Goal: Transaction & Acquisition: Subscribe to service/newsletter

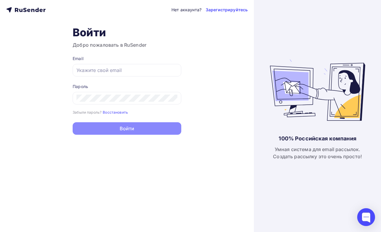
type input "[EMAIL_ADDRESS][DOMAIN_NAME]"
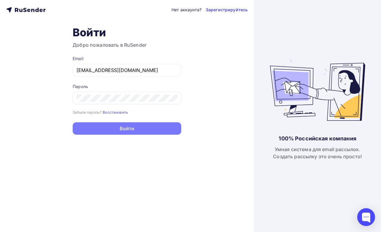
click at [134, 132] on button "Войти" at bounding box center [127, 128] width 109 height 13
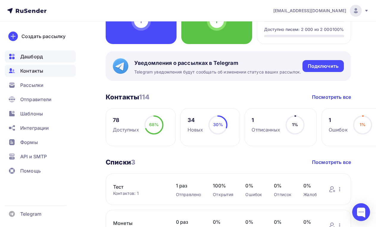
scroll to position [60, 0]
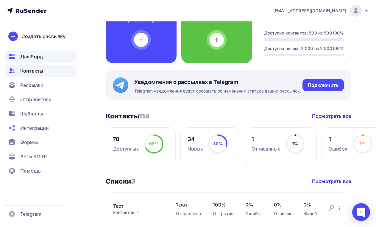
click at [26, 74] on span "Контакты" at bounding box center [31, 70] width 23 height 7
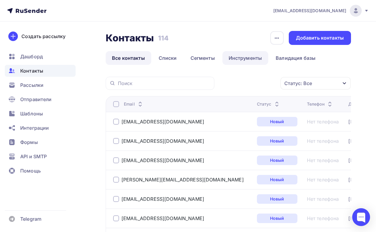
drag, startPoint x: 165, startPoint y: 57, endPoint x: 258, endPoint y: 58, distance: 92.7
click at [165, 57] on link "Списки" at bounding box center [168, 58] width 31 height 14
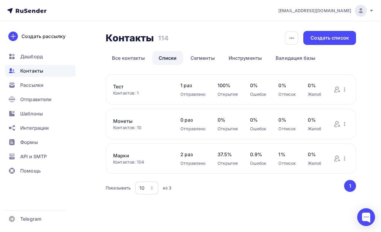
click at [119, 156] on link "Марки" at bounding box center [140, 155] width 55 height 7
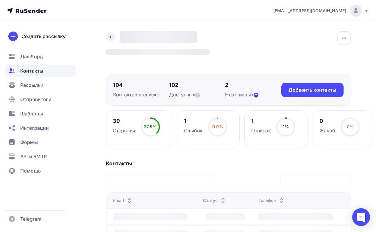
click at [259, 95] on icon at bounding box center [256, 95] width 5 height 5
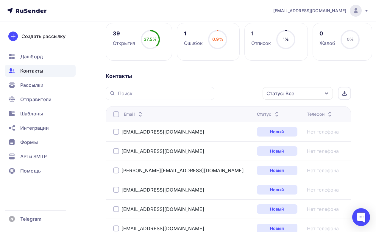
scroll to position [89, 0]
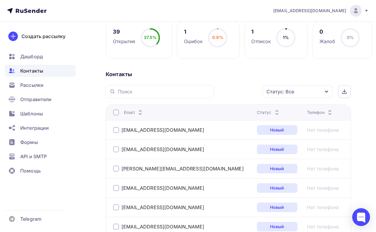
click at [257, 114] on div "Статус" at bounding box center [269, 113] width 24 height 6
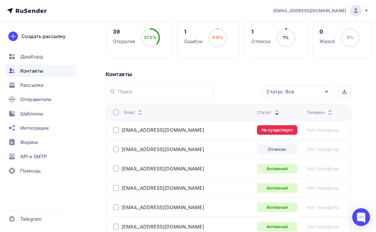
scroll to position [119, 0]
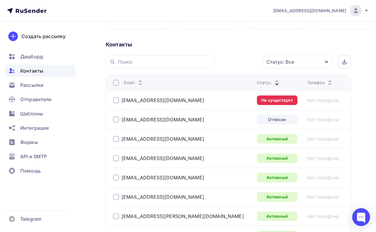
click at [115, 100] on div at bounding box center [116, 100] width 6 height 6
click at [248, 62] on icon "button" at bounding box center [250, 61] width 7 height 7
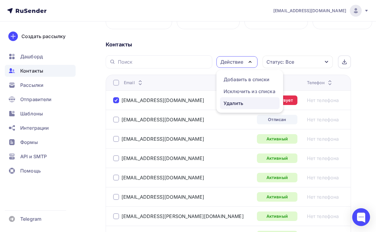
click at [227, 105] on div "Удалить" at bounding box center [234, 103] width 20 height 7
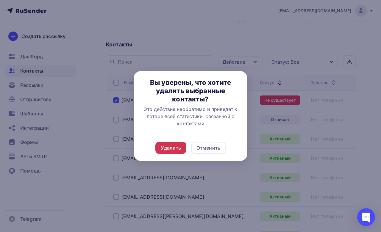
click at [176, 147] on div "Удалить" at bounding box center [171, 148] width 20 height 7
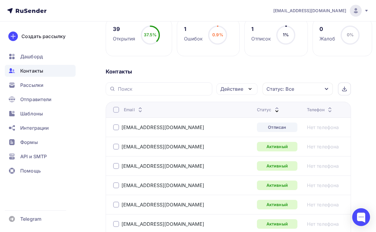
scroll to position [89, 0]
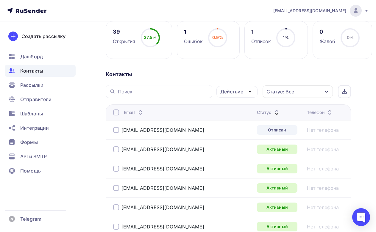
click at [274, 113] on icon at bounding box center [277, 114] width 7 height 7
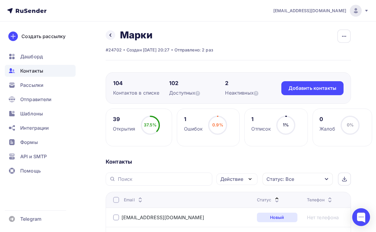
scroll to position [0, 0]
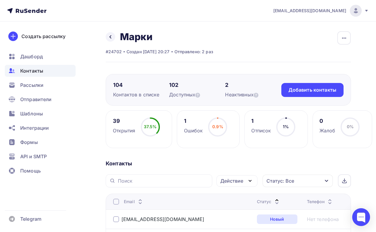
click at [35, 70] on span "Контакты" at bounding box center [31, 70] width 23 height 7
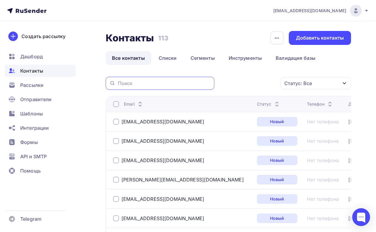
click at [133, 85] on input "text" at bounding box center [164, 83] width 93 height 7
paste input "[EMAIL_ADDRESS][DOMAIN_NAME]"
type input "[EMAIL_ADDRESS][DOMAIN_NAME]"
click at [186, 80] on input "[EMAIL_ADDRESS][DOMAIN_NAME]" at bounding box center [164, 83] width 93 height 7
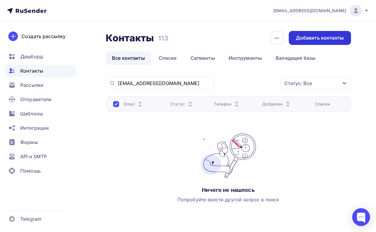
click at [311, 38] on div "Добавить контакты" at bounding box center [320, 38] width 48 height 7
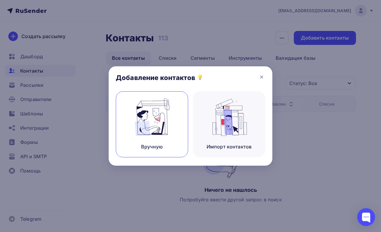
click at [160, 119] on img at bounding box center [152, 118] width 40 height 38
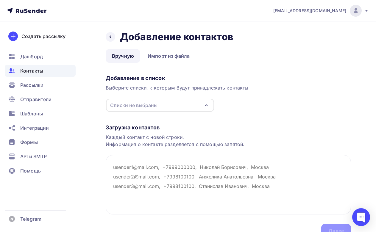
click at [178, 103] on div "Списки не выбраны" at bounding box center [160, 105] width 108 height 13
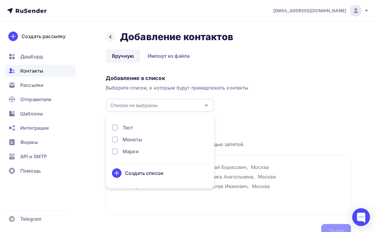
click at [116, 150] on div at bounding box center [115, 152] width 6 height 6
click at [289, 104] on div "Добавление в список Выберите списки, к которым будут принадлежать контакты Марк…" at bounding box center [229, 92] width 246 height 40
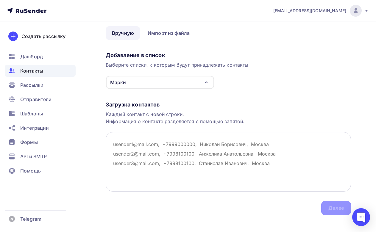
scroll to position [30, 0]
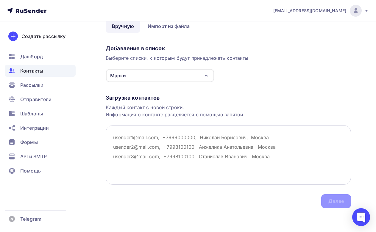
click at [130, 150] on textarea at bounding box center [229, 155] width 246 height 60
paste textarea "siskovs844@gmail.com"
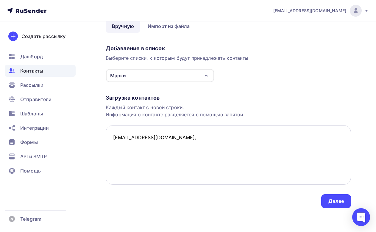
paste textarea "СЕРГЕЙ АЛЕКСЕЕВИЧ"
drag, startPoint x: 187, startPoint y: 137, endPoint x: 174, endPoint y: 137, distance: 13.1
click at [174, 137] on textarea "siskovs844@gmail.com, СЕРГЕЙ АЛЕКСЕЕВИЧ" at bounding box center [229, 155] width 246 height 60
drag, startPoint x: 192, startPoint y: 139, endPoint x: 247, endPoint y: 136, distance: 54.6
click at [246, 136] on textarea "siskovs844@gmail.com, Сергей АЛЕКСЕЕВИЧ" at bounding box center [229, 155] width 246 height 60
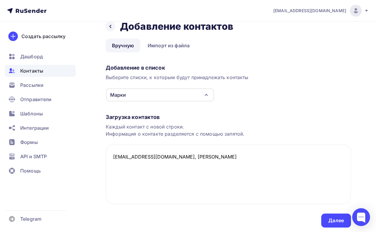
scroll to position [0, 0]
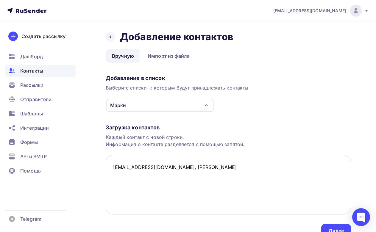
click at [121, 185] on textarea "siskovs844@gmail.com, Сергей Алексеевич" at bounding box center [229, 185] width 246 height 60
paste textarea "k43capitain@gmail.com"
paste textarea "Александр Анатольевич"
paste textarea "bunib@mail.ru"
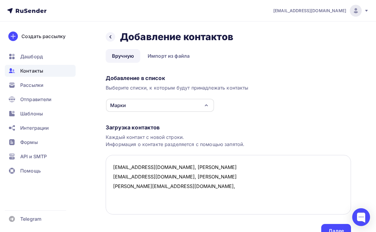
paste textarea "Тамара Устиновна"
paste textarea "ziborov1958@gmail.com"
paste textarea "Александр Васильевич"
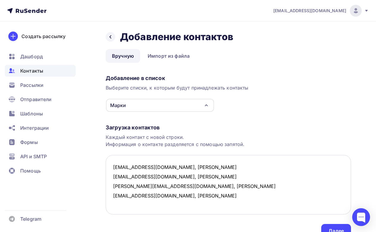
paste textarea "SergMob69@yandex.ru"
paste textarea "Сергей Алексеевич"
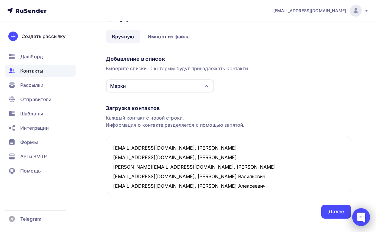
scroll to position [30, 0]
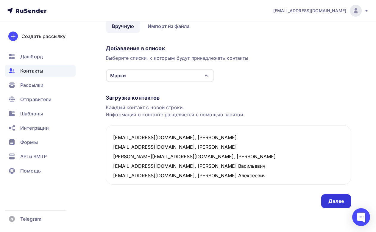
type textarea "siskovs844@gmail.com, Сергей Алексеевич k43capitain@gmail.com, Александр Анатол…"
click at [342, 202] on div "Далее" at bounding box center [336, 201] width 15 height 7
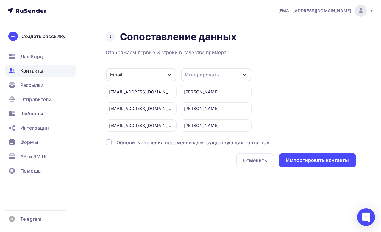
click at [234, 74] on div "Игнорировать" at bounding box center [216, 74] width 70 height 13
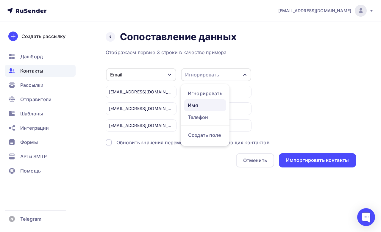
click at [203, 104] on div "Имя" at bounding box center [205, 105] width 35 height 7
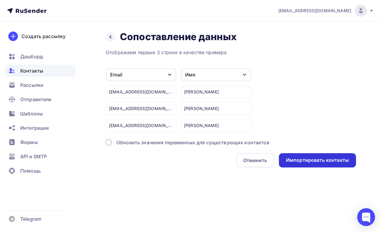
click at [312, 160] on div "Импортировать контакты" at bounding box center [317, 160] width 63 height 7
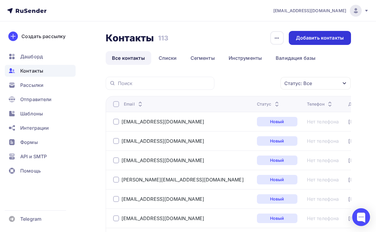
click at [313, 37] on div "Добавить контакты" at bounding box center [320, 38] width 48 height 7
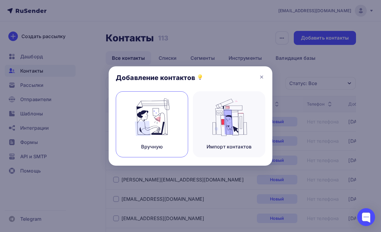
click at [151, 107] on img at bounding box center [152, 118] width 40 height 38
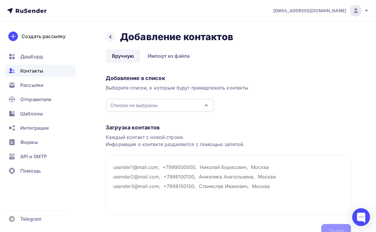
click at [151, 107] on div "Списки не выбраны" at bounding box center [133, 105] width 47 height 7
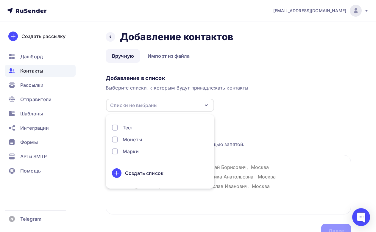
click at [115, 150] on div at bounding box center [115, 152] width 6 height 6
click at [314, 132] on div "Загрузка контактов Каждый контакт с новой строки. Информация о контакте разделя…" at bounding box center [229, 175] width 246 height 126
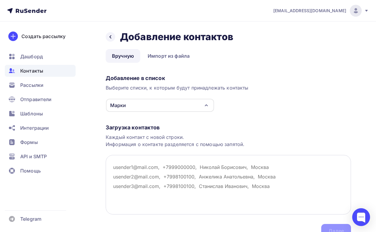
click at [132, 173] on textarea at bounding box center [229, 185] width 246 height 60
paste textarea "[EMAIL_ADDRESS][DOMAIN_NAME]"
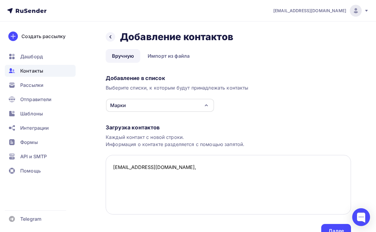
paste textarea "Александр Иванович"
paste textarea "Sea-elena76@yandex.ru"
paste textarea "Елена"
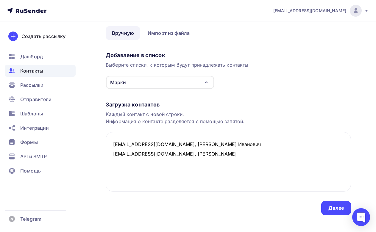
scroll to position [30, 0]
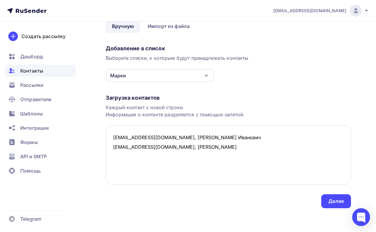
paste textarea "[EMAIL_ADDRESS][DOMAIN_NAME]"
paste textarea "Владимир Григорьевич"
paste textarea "[EMAIL_ADDRESS][DOMAIN_NAME]"
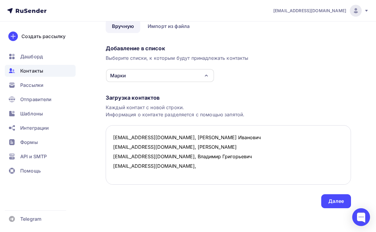
paste textarea "Александр Владимирович"
paste textarea "[EMAIL_ADDRESS][DOMAIN_NAME]"
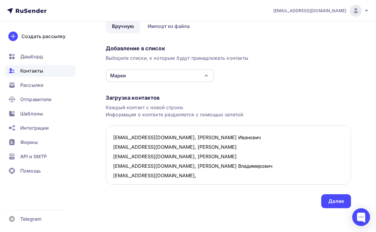
paste textarea "Владимир"
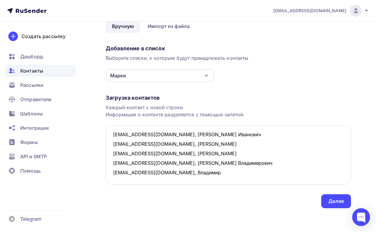
paste textarea "[EMAIL_ADDRESS][DOMAIN_NAME]"
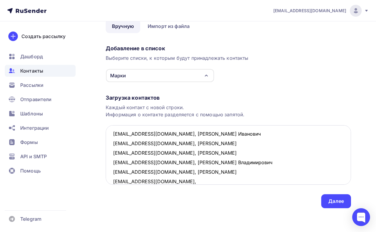
paste textarea "Константин Владимирович"
type textarea "gubin571957@mail.ru, Александр Иванович Sea-elena76@yandex.ru, Елена vvv.49@mai…"
click at [342, 203] on div "Далее" at bounding box center [336, 201] width 15 height 7
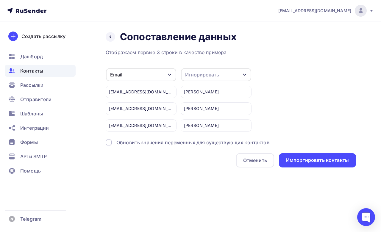
click at [237, 73] on div "Игнорировать" at bounding box center [216, 74] width 70 height 13
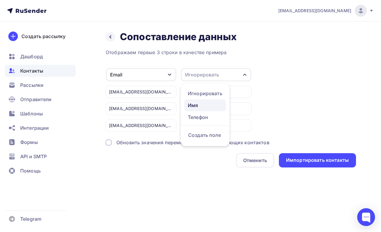
click at [200, 105] on div "Имя" at bounding box center [205, 105] width 35 height 7
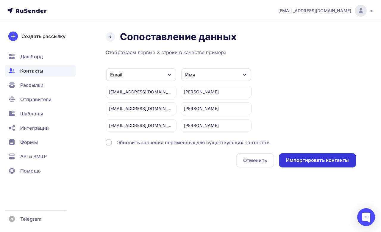
click at [320, 163] on div "Импортировать контакты" at bounding box center [317, 160] width 63 height 7
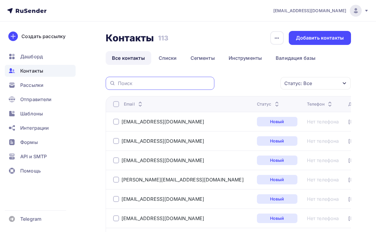
click at [128, 83] on input "text" at bounding box center [164, 83] width 93 height 7
paste input "[EMAIL_ADDRESS][DOMAIN_NAME]"
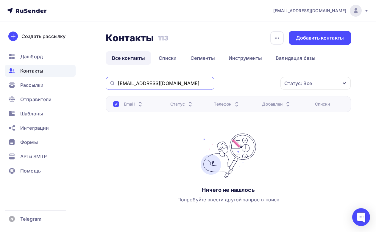
click at [153, 85] on input "[EMAIL_ADDRESS][DOMAIN_NAME]" at bounding box center [164, 83] width 93 height 7
paste input "volobuevapet@yandex.ru"
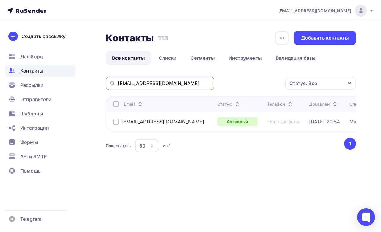
click at [186, 85] on input "volobuevapet@yandex.ru" at bounding box center [164, 83] width 93 height 7
paste input "priae1977@gmail.com"
click at [175, 85] on input "priae1977@gmail.com" at bounding box center [164, 83] width 93 height 7
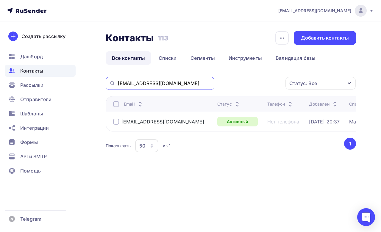
click at [175, 85] on input "priae1977@gmail.com" at bounding box center [164, 83] width 93 height 7
paste input "Iskander01282990@mail.ru"
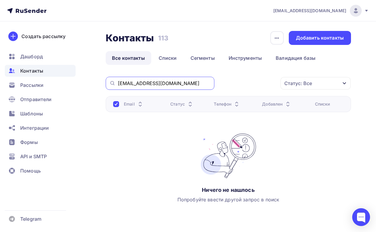
click at [181, 81] on input "Iskander01282990@mail.ru" at bounding box center [164, 83] width 93 height 7
paste input "bunib"
click at [154, 83] on input "[EMAIL_ADDRESS][DOMAIN_NAME]" at bounding box center [164, 83] width 93 height 7
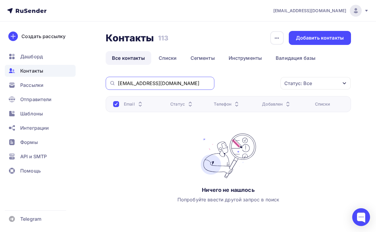
click at [154, 83] on input "[EMAIL_ADDRESS][DOMAIN_NAME]" at bounding box center [164, 83] width 93 height 7
paste input "morozro@yandex"
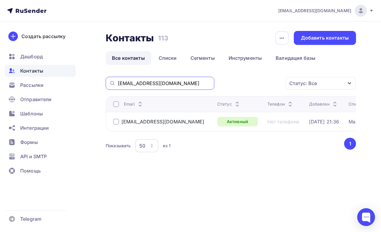
click at [167, 82] on input "morozro@yandex.ru" at bounding box center [164, 83] width 93 height 7
paste input "AlexXKosteev"
click at [151, 84] on input "AlexXKosteev@yandex.ru" at bounding box center [164, 83] width 93 height 7
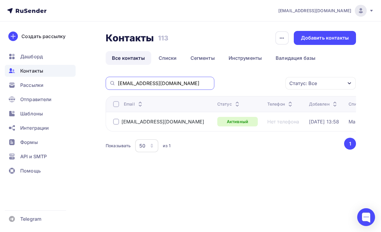
click at [151, 84] on input "AlexXKosteev@yandex.ru" at bounding box center [164, 83] width 93 height 7
paste input "rf_serj@mail"
click at [161, 82] on input "[EMAIL_ADDRESS][DOMAIN_NAME]" at bounding box center [164, 83] width 93 height 7
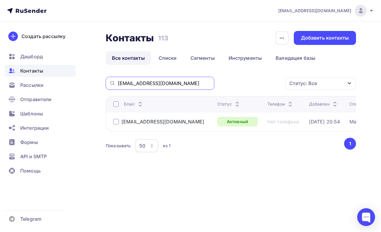
click at [161, 82] on input "[EMAIL_ADDRESS][DOMAIN_NAME]" at bounding box center [164, 83] width 93 height 7
paste input "kapitan.555"
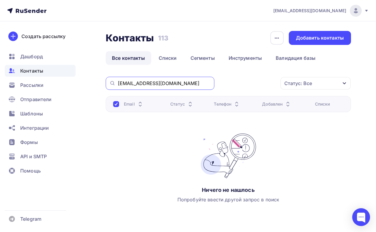
click at [165, 81] on input "kapitan.555@mail.ru" at bounding box center [164, 83] width 93 height 7
paste input "[EMAIL_ADDRESS][DOMAIN_NAME]"
click at [186, 86] on input "[EMAIL_ADDRESS][DOMAIN_NAME]" at bounding box center [164, 83] width 93 height 7
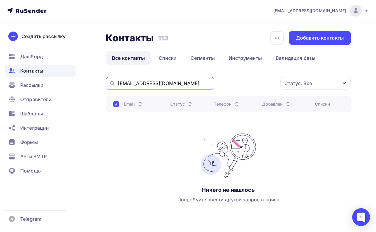
click at [186, 86] on input "[EMAIL_ADDRESS][DOMAIN_NAME]" at bounding box center [164, 83] width 93 height 7
paste input "[EMAIL_ADDRESS][DOMAIN_NAME]"
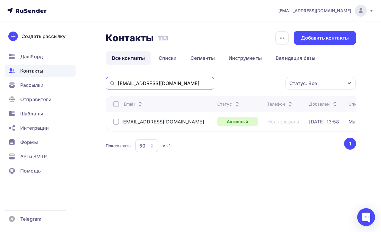
click at [162, 85] on input "[EMAIL_ADDRESS][DOMAIN_NAME]" at bounding box center [164, 83] width 93 height 7
paste input "SergMob69@yandex"
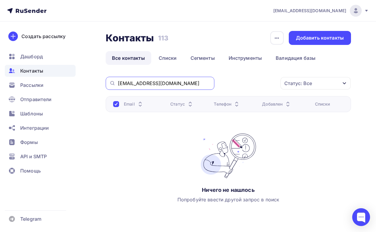
click at [184, 84] on input "SergMob69@yandex.ru" at bounding box center [164, 83] width 93 height 7
paste input "gubin571957@mail"
click at [170, 80] on div "[EMAIL_ADDRESS][DOMAIN_NAME]" at bounding box center [160, 83] width 109 height 13
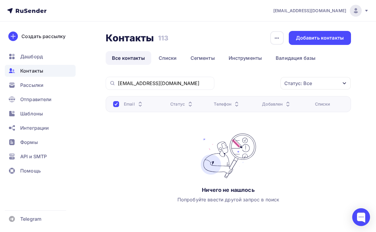
click at [170, 80] on div "[EMAIL_ADDRESS][DOMAIN_NAME]" at bounding box center [160, 83] width 109 height 13
drag, startPoint x: 169, startPoint y: 84, endPoint x: 140, endPoint y: 83, distance: 28.9
click at [140, 83] on input "[EMAIL_ADDRESS][DOMAIN_NAME]" at bounding box center [164, 83] width 93 height 7
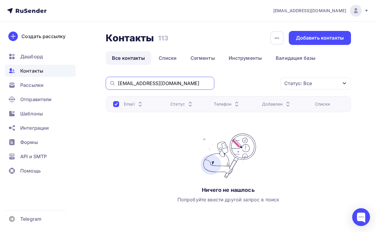
paste input "Sea-elena76@yandex"
click at [173, 84] on input "Sea-elena76@yandex.ru" at bounding box center [164, 83] width 93 height 7
paste input "vvv.49@mail"
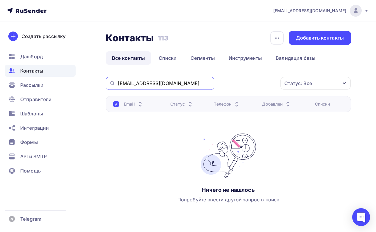
click at [162, 86] on input "[EMAIL_ADDRESS][DOMAIN_NAME]" at bounding box center [164, 83] width 93 height 7
click at [161, 86] on input "[EMAIL_ADDRESS][DOMAIN_NAME]" at bounding box center [164, 83] width 93 height 7
paste input "[EMAIL_ADDRESS][DOMAIN_NAME]"
click at [183, 83] on input "[EMAIL_ADDRESS][DOMAIN_NAME]" at bounding box center [164, 83] width 93 height 7
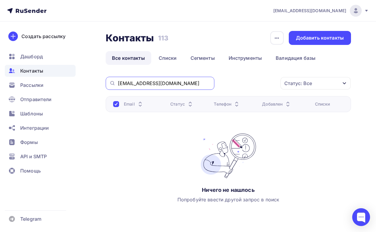
click at [183, 83] on input "[EMAIL_ADDRESS][DOMAIN_NAME]" at bounding box center [164, 83] width 93 height 7
paste input "[EMAIL_ADDRESS][DOMAIN_NAME]"
click at [198, 86] on input "[EMAIL_ADDRESS][DOMAIN_NAME]" at bounding box center [164, 83] width 93 height 7
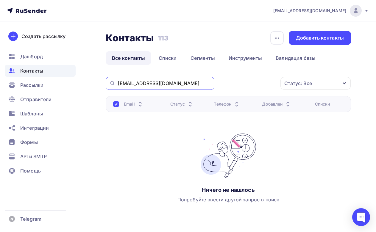
click at [198, 86] on input "[EMAIL_ADDRESS][DOMAIN_NAME]" at bounding box center [164, 83] width 93 height 7
paste input "irbis350@yandex"
click at [169, 84] on input "[EMAIL_ADDRESS][DOMAIN_NAME]" at bounding box center [164, 83] width 93 height 7
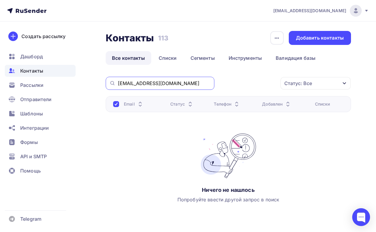
paste input "vladimir_1973_solohin@mail"
click at [189, 82] on input "[EMAIL_ADDRESS][DOMAIN_NAME]" at bounding box center [164, 83] width 93 height 7
paste input "[EMAIL_ADDRESS][DOMAIN_NAME]"
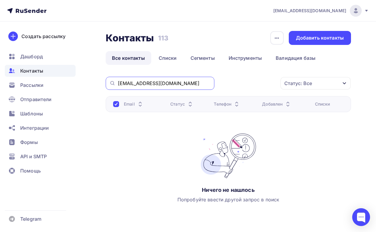
click at [182, 80] on input "[EMAIL_ADDRESS][DOMAIN_NAME]" at bounding box center [164, 83] width 93 height 7
paste input "[EMAIL_ADDRESS][DOMAIN_NAME]"
click at [156, 81] on input "[EMAIL_ADDRESS][DOMAIN_NAME]" at bounding box center [164, 83] width 93 height 7
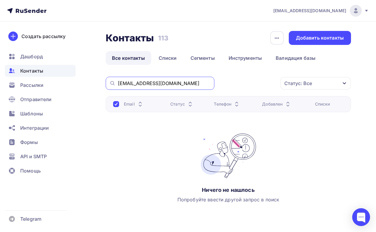
click at [156, 81] on input "[EMAIL_ADDRESS][DOMAIN_NAME]" at bounding box center [164, 83] width 93 height 7
paste input "Sea-elena76@yandex"
click at [185, 81] on input "Sea-elena76@yandex.ru" at bounding box center [164, 83] width 93 height 7
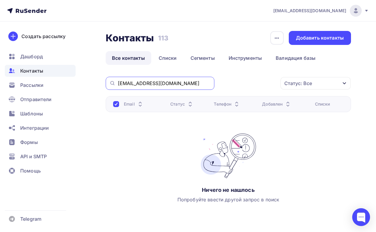
click at [185, 81] on input "Sea-elena76@yandex.ru" at bounding box center [164, 83] width 93 height 7
paste input "gubin571957@mail"
type input "[EMAIL_ADDRESS][DOMAIN_NAME]"
click at [169, 85] on input "[EMAIL_ADDRESS][DOMAIN_NAME]" at bounding box center [164, 83] width 93 height 7
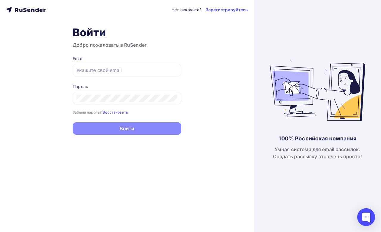
type input "[EMAIL_ADDRESS][DOMAIN_NAME]"
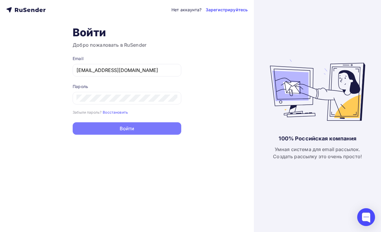
click at [133, 128] on button "Войти" at bounding box center [127, 128] width 109 height 13
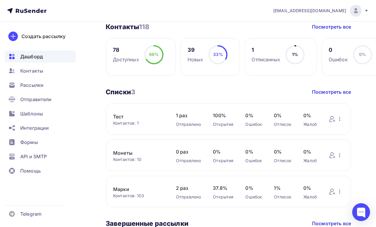
scroll to position [179, 0]
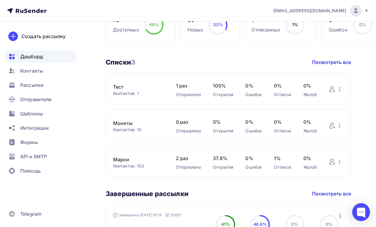
click at [118, 159] on link "Марки" at bounding box center [138, 159] width 51 height 7
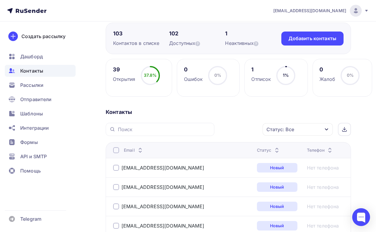
scroll to position [60, 0]
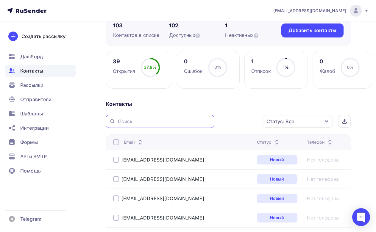
click at [133, 123] on input "text" at bounding box center [164, 121] width 93 height 7
paste input "Константин Владимирович"
click at [191, 121] on input "Константин Владимирович" at bounding box center [164, 121] width 93 height 7
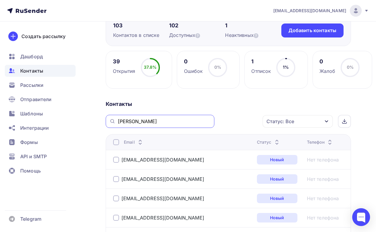
paste input "[EMAIL_ADDRESS][DOMAIN_NAME]"
type input "[EMAIL_ADDRESS][DOMAIN_NAME]"
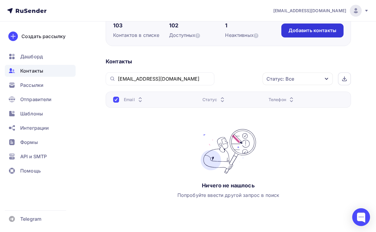
click at [309, 32] on div "Добавить контакты" at bounding box center [313, 30] width 48 height 7
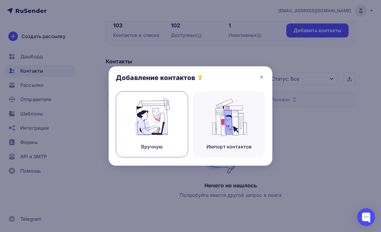
click at [162, 126] on img at bounding box center [152, 118] width 40 height 38
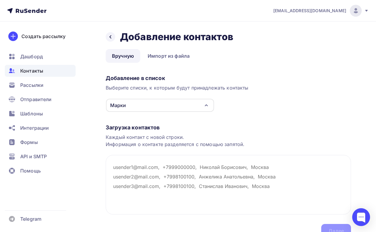
click at [200, 108] on div "Марки" at bounding box center [160, 105] width 108 height 13
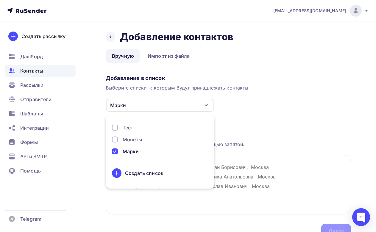
click at [200, 108] on div "Марки" at bounding box center [160, 105] width 108 height 13
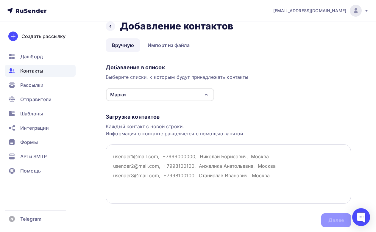
scroll to position [30, 0]
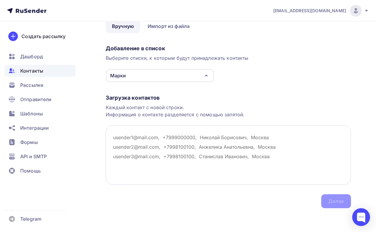
click at [111, 150] on textarea at bounding box center [229, 155] width 246 height 60
paste textarea "[EMAIL_ADDRESS][DOMAIN_NAME]"
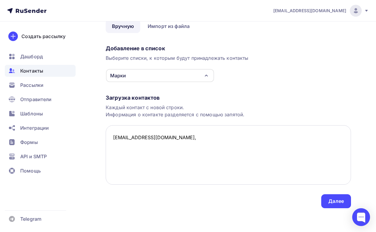
paste textarea "Константин Владимирович"
paste textarea "[EMAIL_ADDRESS][DOMAIN_NAME]"
paste textarea "Владимир"
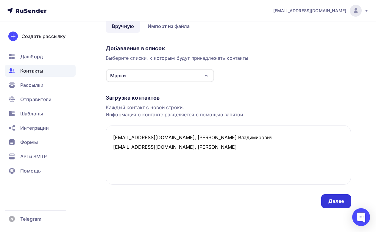
type textarea "irbis350@yandex.ru, Константин Владимирович vladimir_1973_solohin@mail.ru, Влад…"
click at [330, 201] on div "Далее" at bounding box center [336, 201] width 15 height 7
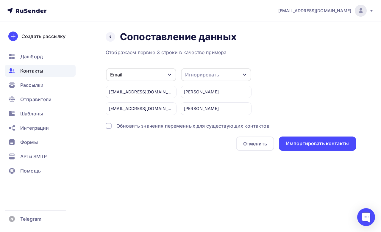
click at [234, 73] on div "Игнорировать" at bounding box center [216, 74] width 70 height 13
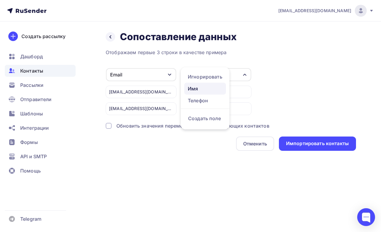
click at [199, 91] on div "Имя" at bounding box center [205, 88] width 35 height 7
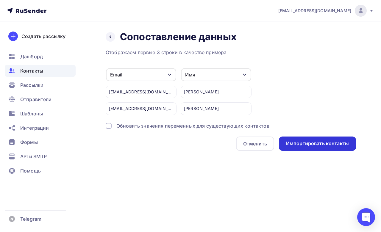
click at [313, 145] on div "Импортировать контакты" at bounding box center [317, 143] width 63 height 7
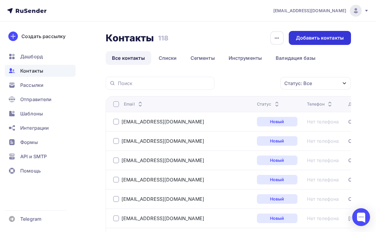
click at [328, 42] on div "Добавить контакты" at bounding box center [320, 38] width 62 height 14
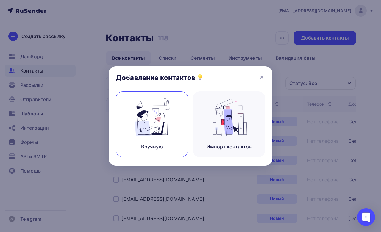
click at [160, 128] on img at bounding box center [152, 118] width 40 height 38
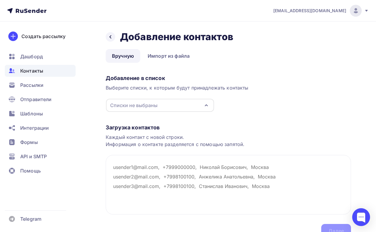
click at [173, 103] on div "Списки не выбраны" at bounding box center [160, 105] width 108 height 13
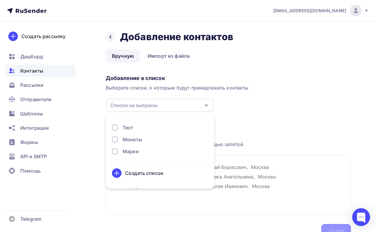
drag, startPoint x: 114, startPoint y: 152, endPoint x: 118, endPoint y: 152, distance: 3.6
click at [115, 152] on div at bounding box center [115, 152] width 6 height 6
click at [313, 130] on div "Загрузка контактов" at bounding box center [229, 127] width 246 height 7
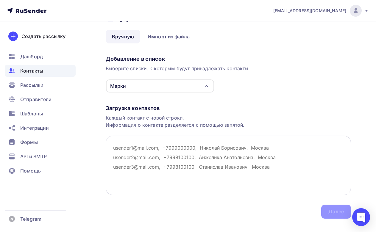
scroll to position [30, 0]
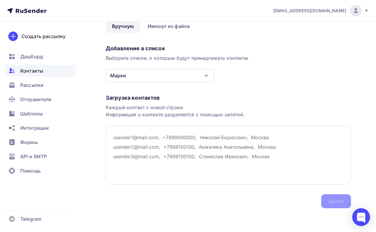
click at [140, 148] on textarea at bounding box center [229, 155] width 246 height 60
paste textarea "[EMAIL_ADDRESS][DOMAIN_NAME]"
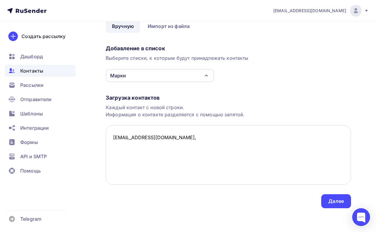
paste textarea "Александр Владимирович"
paste textarea "[EMAIL_ADDRESS][DOMAIN_NAME]"
paste textarea "[PERSON_NAME]"
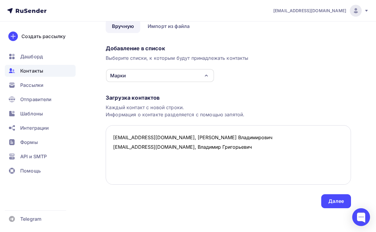
paste textarea "Sea-elena76@yandex.ru"
paste textarea "Елена"
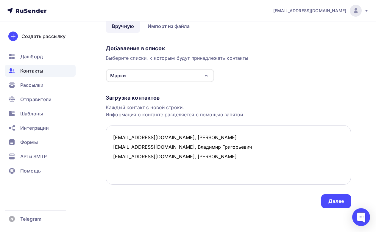
paste textarea "[EMAIL_ADDRESS][DOMAIN_NAME]"
paste textarea "лександр Иванович"
click at [165, 167] on textarea "proskuro3108@gmail.com, Александр Владимирович vvv.49@mail.ru, Владимир Григорь…" at bounding box center [229, 155] width 246 height 60
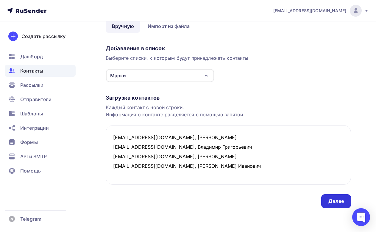
type textarea "proskuro3108@gmail.com, Александр Владимирович vvv.49@mail.ru, Владимир Григорь…"
click at [336, 198] on div "Далее" at bounding box center [336, 201] width 15 height 7
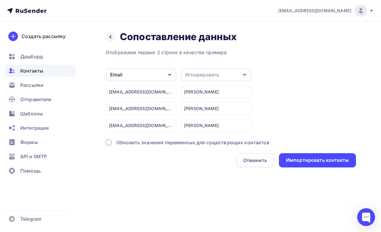
click at [217, 71] on div "Игнорировать" at bounding box center [216, 74] width 70 height 13
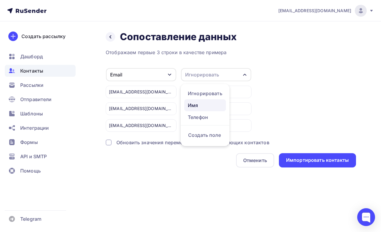
click at [204, 105] on div "Имя" at bounding box center [205, 105] width 35 height 7
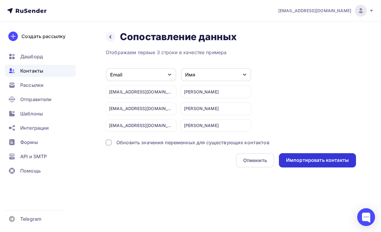
click at [311, 162] on div "Импортировать контакты" at bounding box center [317, 160] width 63 height 7
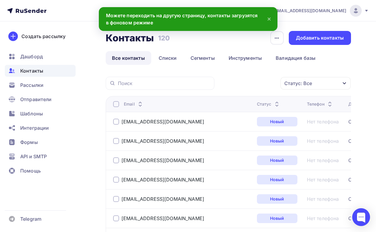
click at [268, 19] on icon at bounding box center [269, 18] width 7 height 7
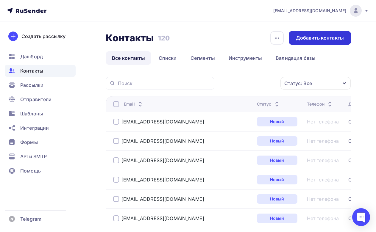
click at [311, 43] on div "Добавить контакты" at bounding box center [320, 38] width 62 height 14
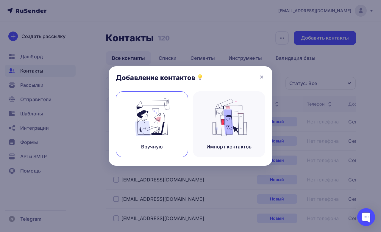
click at [147, 127] on img at bounding box center [152, 118] width 40 height 38
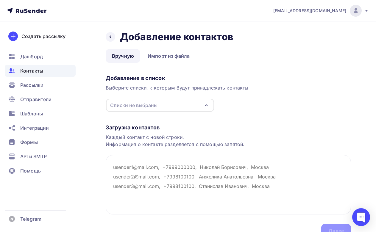
click at [193, 106] on div "Списки не выбраны" at bounding box center [160, 105] width 108 height 13
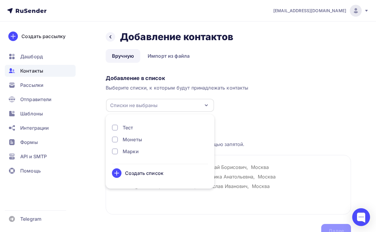
click at [129, 150] on div "Марки" at bounding box center [131, 151] width 16 height 7
click at [330, 112] on div "Добавление в список Выберите списки, к которым будут принадлежать контакты Марк…" at bounding box center [229, 92] width 246 height 40
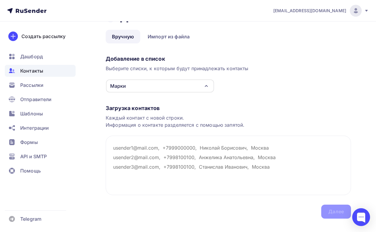
scroll to position [30, 0]
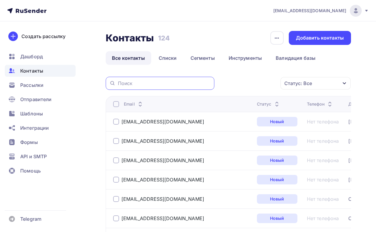
click at [134, 85] on input "text" at bounding box center [164, 83] width 93 height 7
paste input "[EMAIL_ADDRESS][DOMAIN_NAME]"
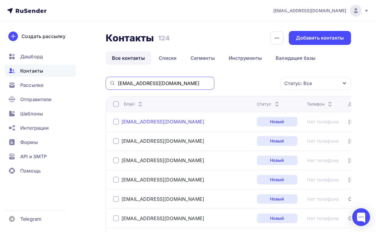
type input "[EMAIL_ADDRESS][DOMAIN_NAME]"
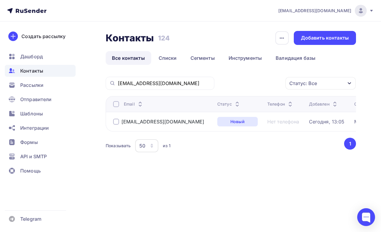
click at [140, 58] on link "Все контакты" at bounding box center [129, 58] width 46 height 14
click at [173, 57] on link "Списки" at bounding box center [168, 58] width 31 height 14
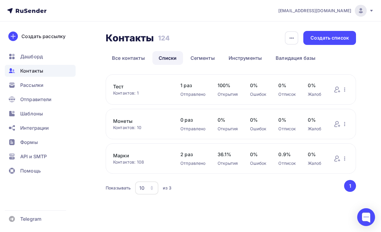
click at [119, 157] on link "Марки" at bounding box center [140, 155] width 55 height 7
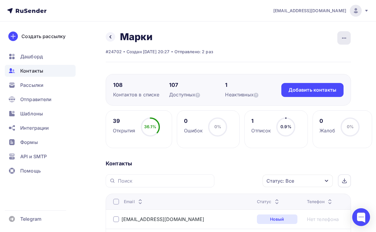
click at [349, 36] on div "button" at bounding box center [344, 37] width 13 height 13
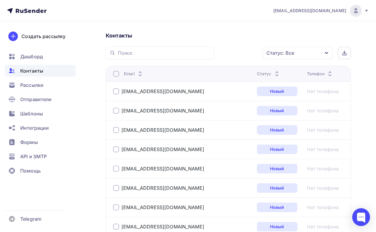
scroll to position [89, 0]
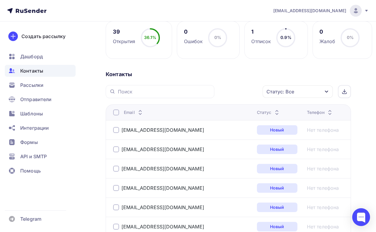
click at [294, 88] on div "Статус: Все" at bounding box center [281, 91] width 28 height 7
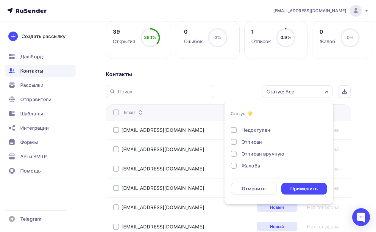
scroll to position [0, 0]
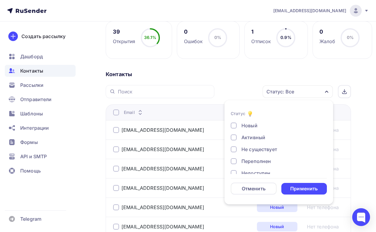
click at [234, 123] on div at bounding box center [234, 126] width 6 height 6
drag, startPoint x: 298, startPoint y: 187, endPoint x: 312, endPoint y: 184, distance: 13.9
click at [298, 187] on div "Применить" at bounding box center [304, 189] width 27 height 7
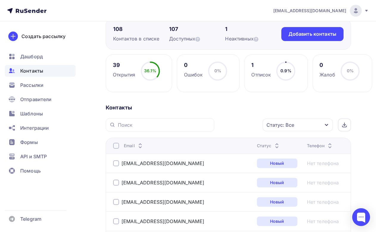
scroll to position [89, 0]
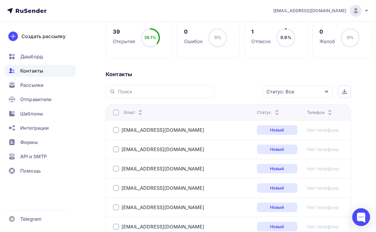
click at [274, 95] on div "Статус: Все" at bounding box center [281, 91] width 28 height 7
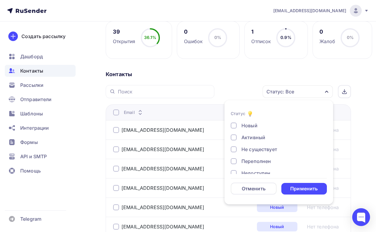
click at [232, 125] on div at bounding box center [234, 126] width 6 height 6
click at [295, 189] on div "Применить" at bounding box center [304, 189] width 27 height 7
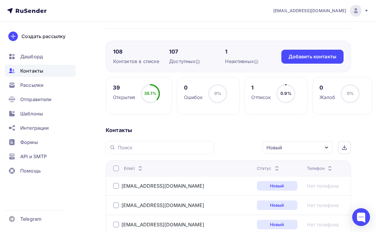
scroll to position [119, 0]
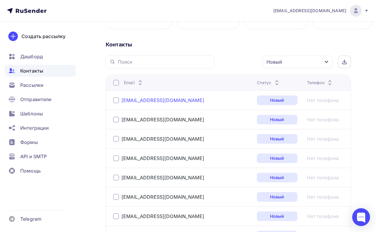
click at [139, 102] on link "[EMAIL_ADDRESS][DOMAIN_NAME]" at bounding box center [163, 100] width 83 height 6
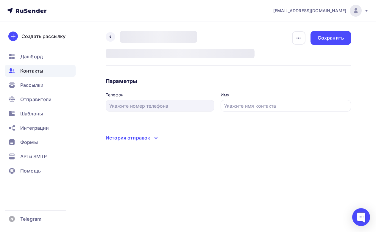
type input "[PERSON_NAME]"
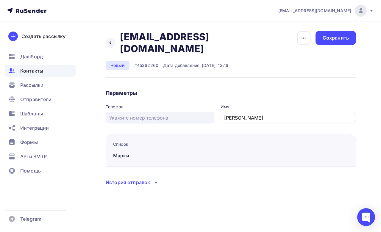
drag, startPoint x: 156, startPoint y: 170, endPoint x: 174, endPoint y: 170, distance: 18.2
click at [155, 179] on icon at bounding box center [156, 182] width 7 height 7
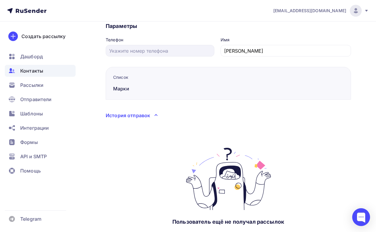
scroll to position [57, 0]
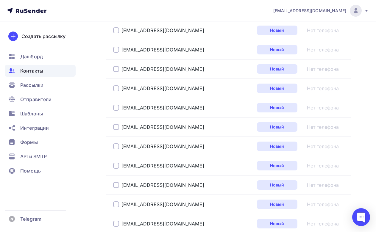
scroll to position [238, 0]
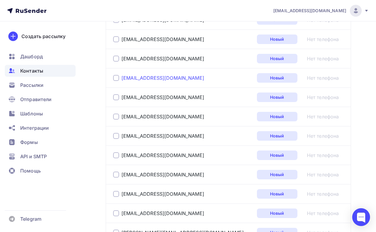
click at [153, 78] on link "irbis350@yandex.ru" at bounding box center [163, 78] width 83 height 6
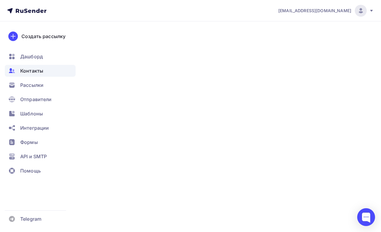
type input "Константин Владимирович"
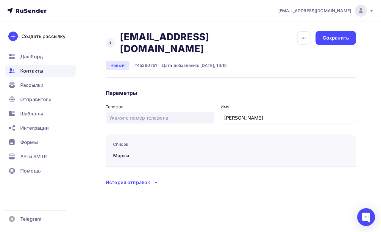
click at [155, 179] on icon at bounding box center [156, 182] width 7 height 7
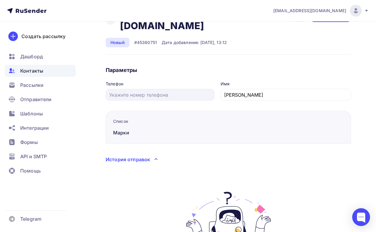
scroll to position [87, 0]
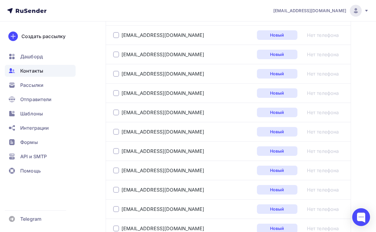
scroll to position [215, 0]
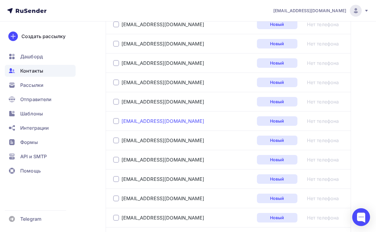
drag, startPoint x: 164, startPoint y: 121, endPoint x: 167, endPoint y: 121, distance: 3.3
click at [165, 121] on link "sergmob69@yandex.ru" at bounding box center [163, 121] width 83 height 6
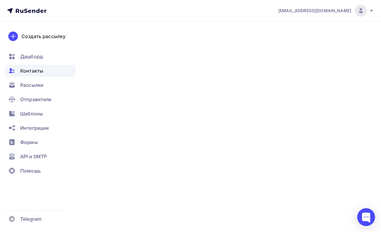
type input "Сергей Алексеевич"
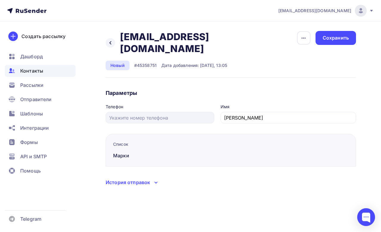
click at [156, 179] on icon at bounding box center [156, 182] width 7 height 7
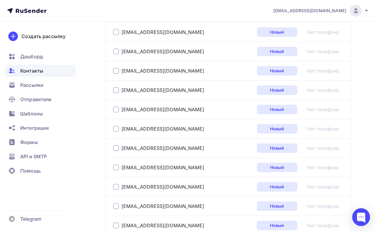
scroll to position [244, 0]
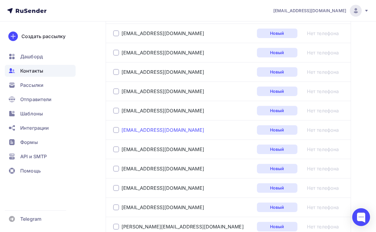
click at [132, 130] on link "ziborov1958@gmail.com" at bounding box center [163, 130] width 83 height 6
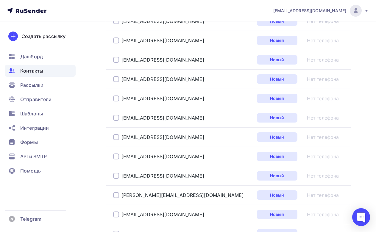
scroll to position [304, 0]
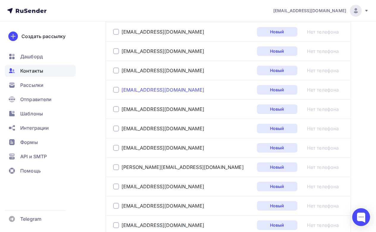
drag, startPoint x: 137, startPoint y: 88, endPoint x: 141, endPoint y: 90, distance: 3.7
click at [137, 88] on link "bunib@mail.ru" at bounding box center [163, 90] width 83 height 6
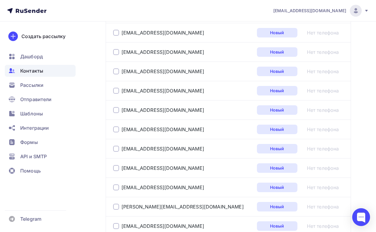
scroll to position [274, 0]
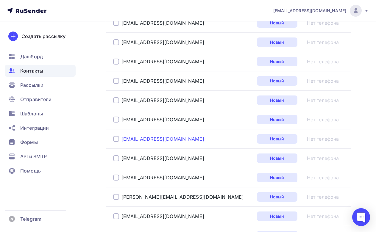
click at [145, 139] on link "siskovs844@gmail.com" at bounding box center [163, 139] width 83 height 6
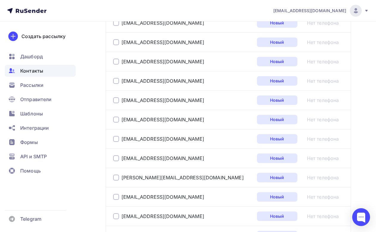
scroll to position [304, 0]
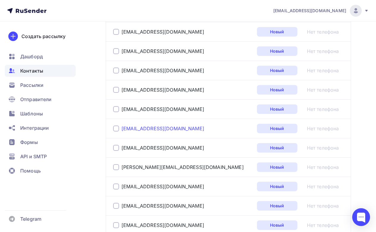
click at [137, 129] on link "[EMAIL_ADDRESS][DOMAIN_NAME]" at bounding box center [163, 129] width 83 height 6
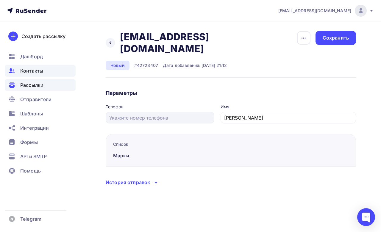
click at [31, 87] on span "Рассылки" at bounding box center [31, 85] width 23 height 7
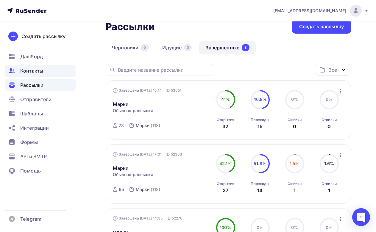
scroll to position [30, 0]
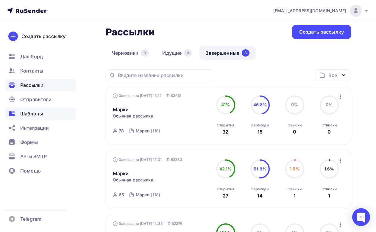
click at [36, 113] on span "Шаблоны" at bounding box center [31, 113] width 23 height 7
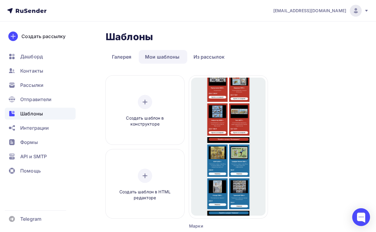
scroll to position [30, 0]
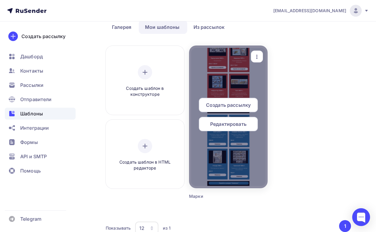
click at [260, 58] on icon "button" at bounding box center [257, 56] width 7 height 7
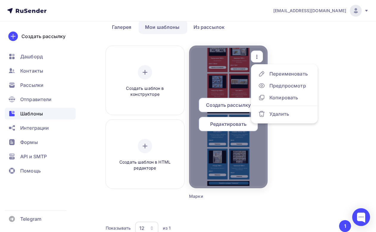
click at [226, 124] on span "Редактировать" at bounding box center [228, 124] width 36 height 7
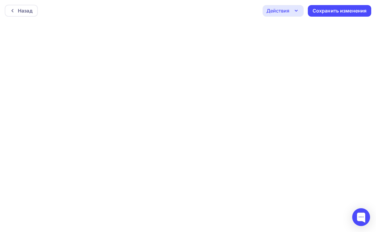
click at [102, 5] on div "Назад Действия Отправить тестовое письмо Предпросмотр Выйти без сохранения Сохр…" at bounding box center [188, 10] width 376 height 21
click at [332, 11] on div "Сохранить изменения" at bounding box center [340, 10] width 54 height 7
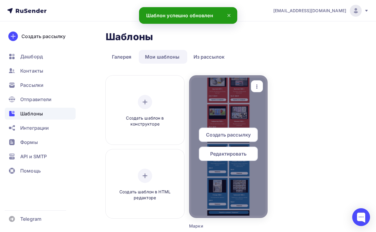
click at [241, 156] on span "Редактировать" at bounding box center [228, 153] width 36 height 7
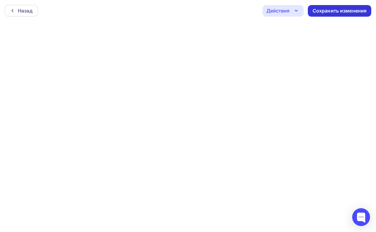
click at [349, 11] on div "Сохранить изменения" at bounding box center [340, 10] width 54 height 7
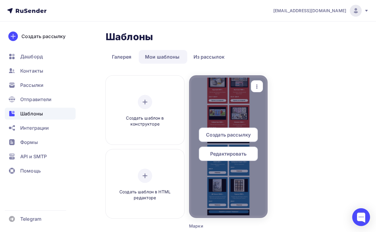
click at [254, 85] on icon "button" at bounding box center [257, 86] width 7 height 7
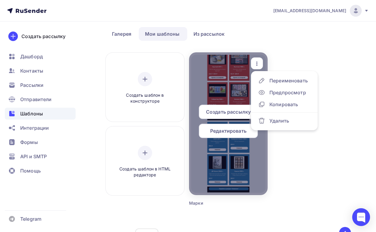
scroll to position [30, 0]
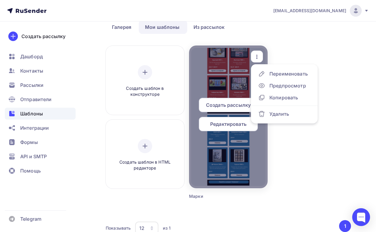
click at [229, 127] on span "Редактировать" at bounding box center [228, 124] width 36 height 7
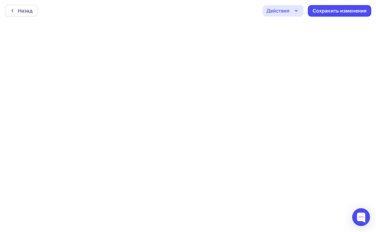
click at [296, 12] on icon "button" at bounding box center [296, 10] width 7 height 7
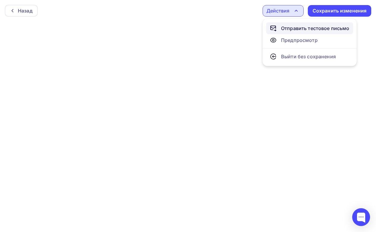
click at [298, 30] on div "Отправить тестовое письмо" at bounding box center [315, 28] width 69 height 7
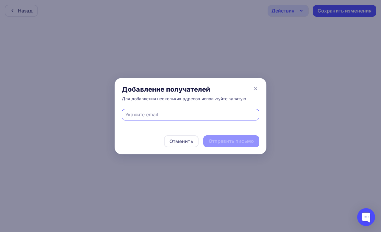
click at [144, 113] on input "text" at bounding box center [190, 114] width 131 height 7
type input "[EMAIL_ADDRESS][DOMAIN_NAME]"
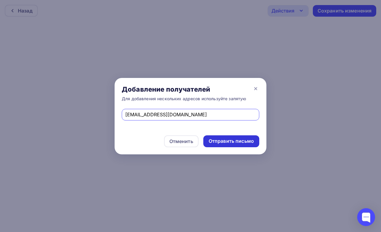
click at [226, 143] on div "Отправить письмо" at bounding box center [231, 141] width 45 height 7
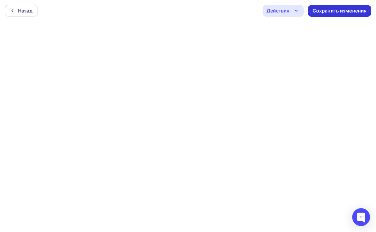
click at [337, 10] on div "Сохранить изменения" at bounding box center [340, 10] width 54 height 7
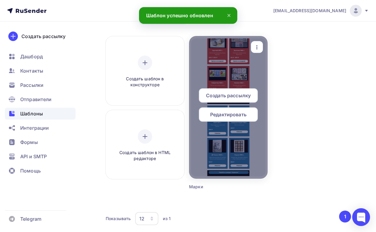
scroll to position [4, 0]
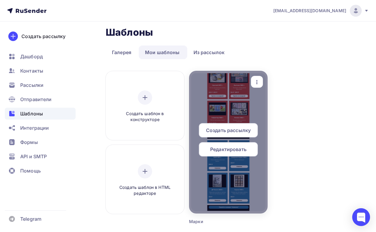
click at [257, 82] on icon "button" at bounding box center [257, 82] width 7 height 7
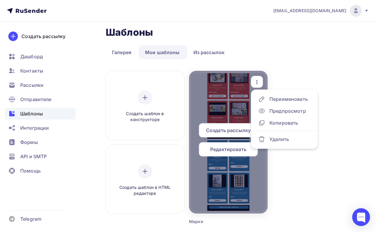
click at [230, 133] on span "Создать рассылку" at bounding box center [228, 130] width 45 height 7
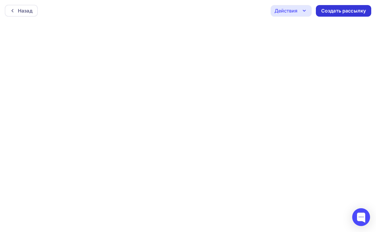
click at [338, 10] on div "Создать рассылку" at bounding box center [343, 10] width 45 height 7
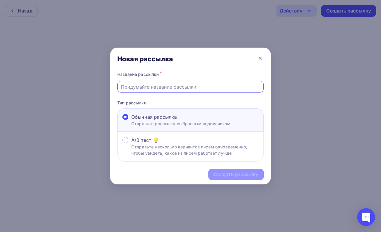
click at [144, 87] on input "text" at bounding box center [191, 86] width 140 height 7
type input "Марки"
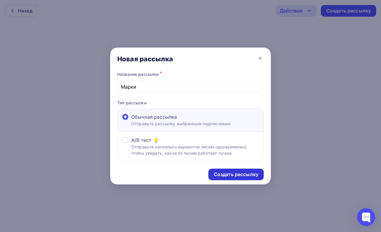
click at [236, 175] on div "Создать рассылку" at bounding box center [236, 174] width 45 height 7
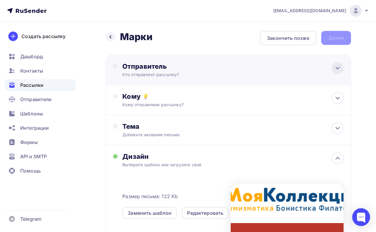
click at [341, 71] on icon at bounding box center [337, 68] width 7 height 7
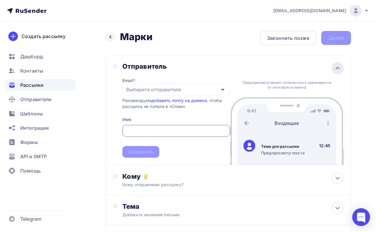
click at [340, 70] on icon at bounding box center [337, 68] width 7 height 7
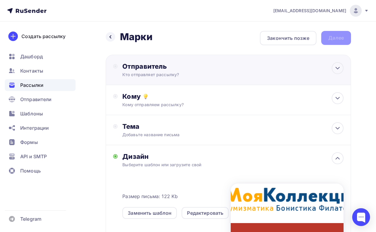
click at [229, 70] on div "Отправитель" at bounding box center [186, 66] width 129 height 8
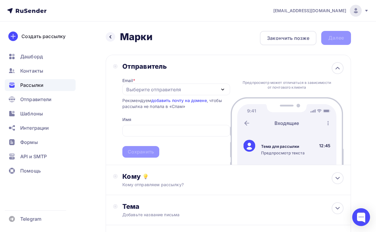
click at [180, 83] on div "Email * Выберите отправителя info@mycollection48.ru Добавить отправителя Рекоме…" at bounding box center [176, 114] width 108 height 87
click at [181, 91] on div "Выберите отправителя" at bounding box center [153, 89] width 55 height 7
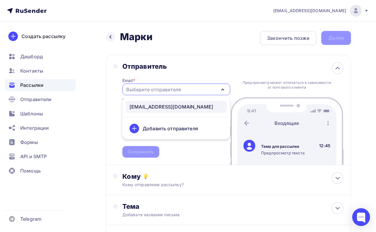
click at [174, 106] on div "[EMAIL_ADDRESS][DOMAIN_NAME]" at bounding box center [172, 106] width 84 height 7
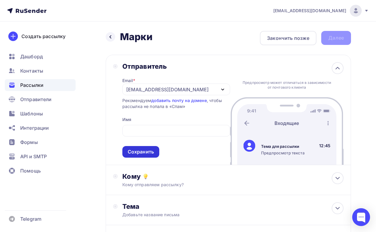
click at [136, 151] on div "Сохранить" at bounding box center [141, 152] width 26 height 7
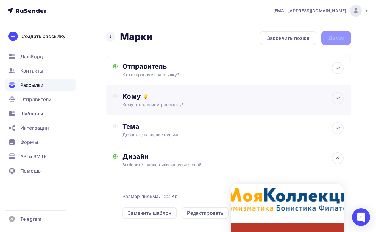
click at [243, 109] on div "Кому Кому отправляем рассылку? Списки получателей Выберите список Все списки id…" at bounding box center [229, 100] width 246 height 30
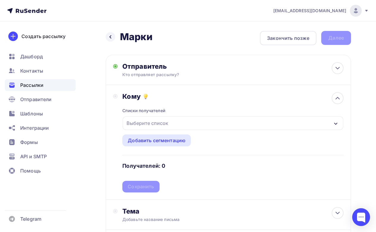
click at [205, 127] on div "Выберите список" at bounding box center [233, 124] width 221 height 14
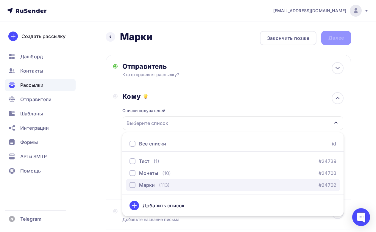
click at [133, 186] on div "button" at bounding box center [133, 185] width 6 height 6
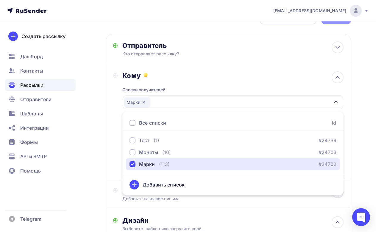
scroll to position [60, 0]
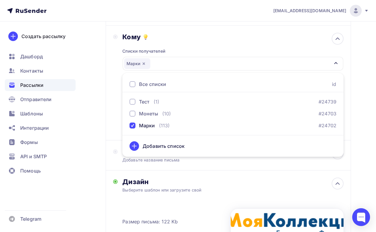
click at [78, 129] on div "Создать рассылку Дашборд Контакты Рассылки Отправители Шаблоны Интеграции Формы…" at bounding box center [40, 126] width 80 height 211
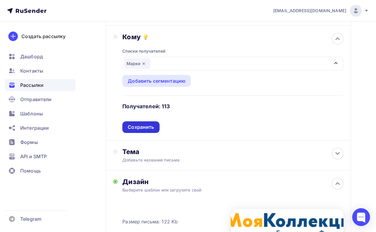
click at [142, 130] on div "Сохранить" at bounding box center [141, 127] width 26 height 7
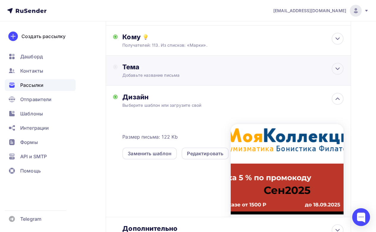
click at [261, 79] on div "Тема Добавьте название письма Тема * Рекомендуем использовать не более 150 симв…" at bounding box center [229, 71] width 246 height 30
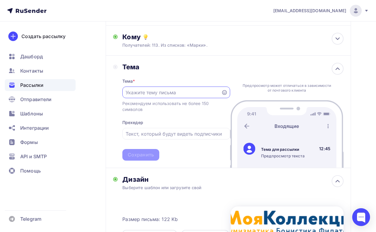
scroll to position [0, 0]
click at [138, 93] on input "text" at bounding box center [172, 92] width 92 height 7
click at [137, 93] on input "text" at bounding box center [172, 92] width 92 height 7
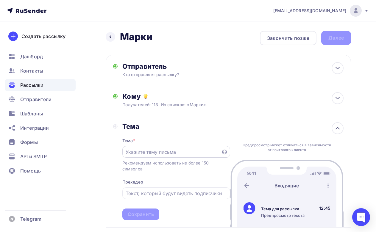
click at [176, 153] on input "text" at bounding box center [172, 152] width 92 height 7
type input "С"
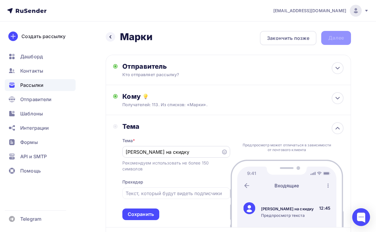
click at [223, 151] on icon at bounding box center [224, 152] width 5 height 5
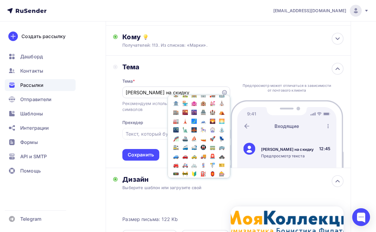
scroll to position [775, 0]
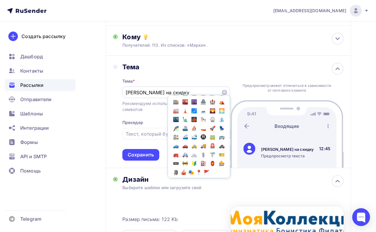
click at [125, 91] on div "Купон на скидку 💲 Популярное 👍 👎 😭 😕 😐 😊 😍 Эмоции 😄 😃 😀 😊 😉 😍 😘 😚 😗 😙 😜 😝 😛 😳 😁…" at bounding box center [176, 93] width 108 height 12
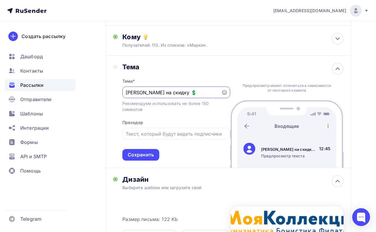
click at [131, 92] on input "Купон на скидку 💲" at bounding box center [172, 92] width 92 height 7
click at [227, 94] on div "Купон на скидку 💲" at bounding box center [176, 93] width 108 height 12
click at [167, 94] on input "Купон на скидку 💲" at bounding box center [172, 92] width 92 height 7
click at [127, 91] on input "Купон на скидку 💲" at bounding box center [172, 92] width 92 height 7
paste input "💲"
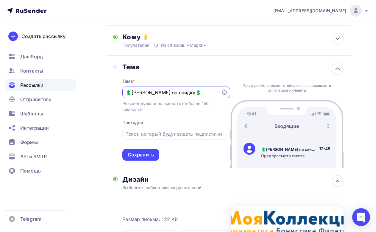
click at [226, 92] on icon at bounding box center [224, 92] width 5 height 5
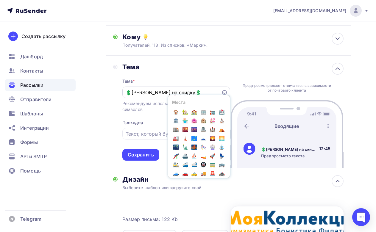
scroll to position [736, 0]
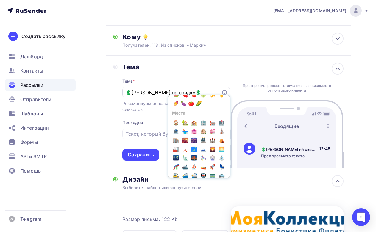
click at [183, 79] on div "Тема * 💲Купон на скидку💲🆕🆕 Популярное 👍 👎 😭 😕 😐 😊 😍 Эмоции 😄 😃 😀 😊 😉 😍 😘 😚 😗 😙 …" at bounding box center [176, 116] width 108 height 90
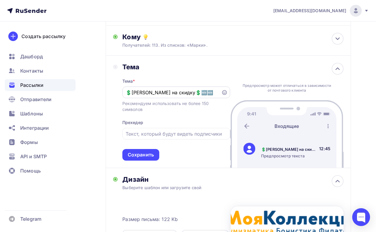
click at [179, 91] on input "💲Купон на скидку💲🆕🆕" at bounding box center [172, 92] width 92 height 7
click at [214, 71] on div "Тема" at bounding box center [176, 67] width 108 height 8
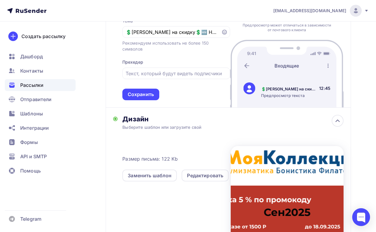
scroll to position [149, 0]
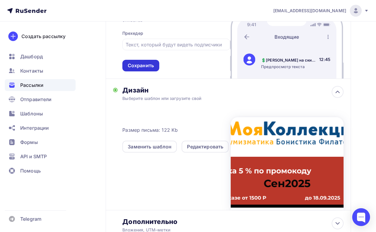
click at [145, 63] on div "Сохранить" at bounding box center [141, 65] width 26 height 7
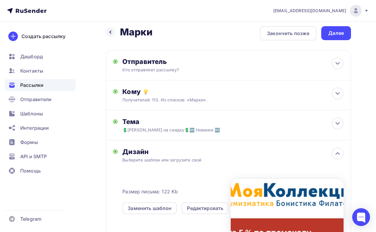
scroll to position [0, 0]
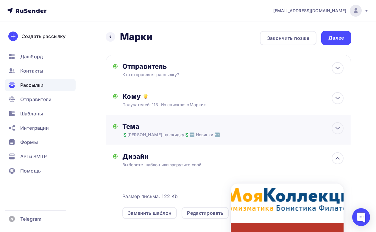
click at [274, 125] on div "Тема 💲Купон на скидку💲🆕 Новинки 🆕 Тема * 💲Купон на скидку💲🆕 Новинки 🆕 Рекоменду…" at bounding box center [229, 130] width 246 height 30
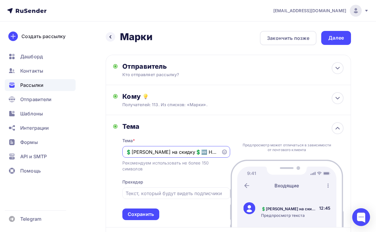
click at [173, 150] on input "💲Купон на скидку💲🆕 Новинки 🆕" at bounding box center [172, 152] width 92 height 7
click at [209, 153] on input "💲Купон на скидку🆕 Новинки 🆕" at bounding box center [172, 152] width 92 height 7
click at [189, 124] on div "Тема" at bounding box center [176, 126] width 108 height 8
click at [156, 213] on div "Сохранить" at bounding box center [140, 215] width 37 height 12
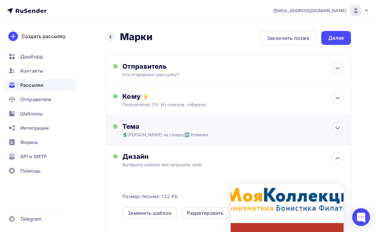
click at [215, 134] on div "💲Купон на скидку🆕 Новинки" at bounding box center [175, 135] width 106 height 6
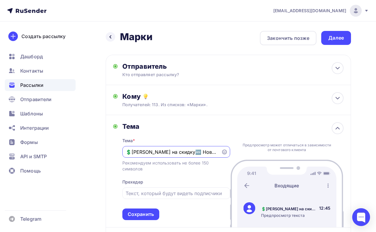
click at [169, 151] on input "💲Купон на скидку🆕 Новинки" at bounding box center [172, 152] width 92 height 7
click at [146, 211] on div "Сохранить" at bounding box center [141, 214] width 26 height 7
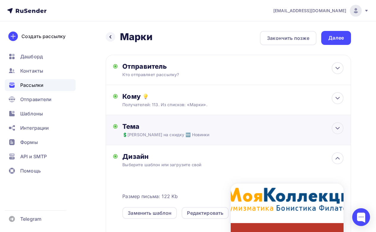
click at [202, 135] on div "💲Купон на скидку 🆕 Новинки" at bounding box center [175, 135] width 106 height 6
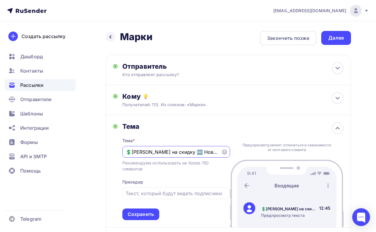
drag, startPoint x: 170, startPoint y: 152, endPoint x: 125, endPoint y: 153, distance: 44.7
click at [125, 153] on div "💲Купон на скидку 🆕 Новинки" at bounding box center [176, 152] width 108 height 12
click at [204, 152] on input "💲Купон на скидку 🆕 Новинки" at bounding box center [172, 152] width 92 height 7
paste input "💲Купон на скидку"
drag, startPoint x: 145, startPoint y: 153, endPoint x: 94, endPoint y: 153, distance: 50.4
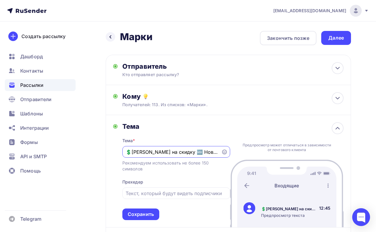
click at [94, 153] on div "Назад Марки Марки Закончить позже Далее Отправитель Кто отправляет рассылку? Em…" at bounding box center [188, 224] width 376 height 407
click at [155, 151] on input "🆕 Новинки 💲Купон на скидку" at bounding box center [172, 152] width 92 height 7
type input "🆕 Новинки💲Купон на скидку"
click at [142, 213] on div "Сохранить" at bounding box center [141, 214] width 26 height 7
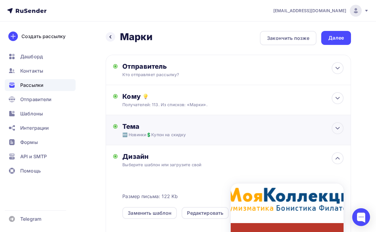
click at [202, 139] on div "Тема 🆕 Новинки💲Купон на скидку Тема * 🆕 Новинки💲Купон на скидку Рекомендуем исп…" at bounding box center [229, 130] width 246 height 30
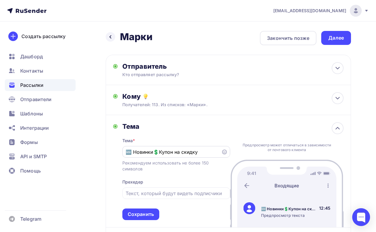
click at [225, 153] on icon at bounding box center [224, 152] width 5 height 5
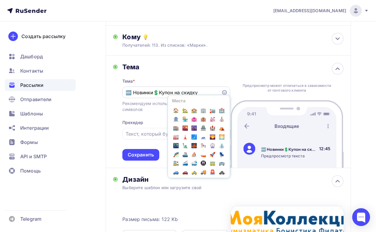
scroll to position [738, 0]
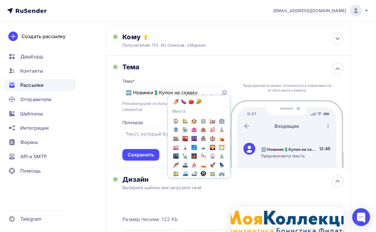
click at [91, 153] on div "Назад Марки Марки Закончить позже Далее Отправитель Кто отправляет рассылку? Em…" at bounding box center [188, 165] width 376 height 407
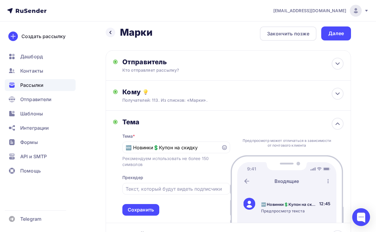
scroll to position [0, 0]
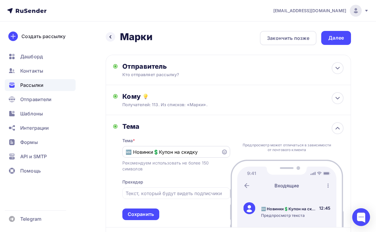
click at [201, 154] on input "🆕 Новинки💲Купон на скидку" at bounding box center [172, 152] width 92 height 7
click at [224, 153] on icon at bounding box center [224, 152] width 5 height 5
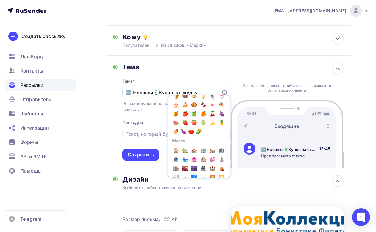
scroll to position [678, 0]
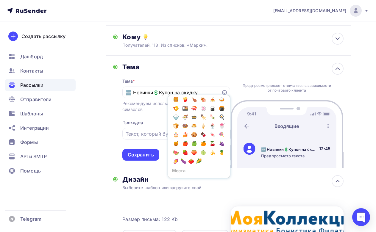
click at [88, 163] on div "Назад Марки Марки Закончить позже Далее Отправитель Кто отправляет рассылку? Em…" at bounding box center [188, 165] width 376 height 407
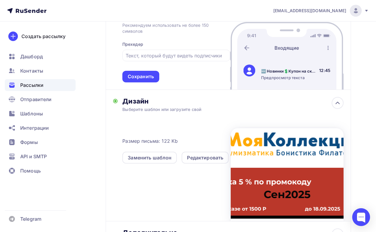
scroll to position [106, 0]
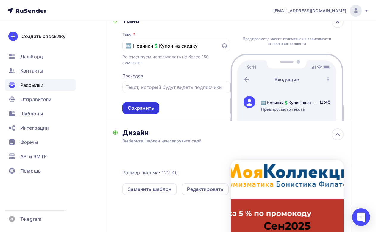
click at [147, 112] on div "Сохранить" at bounding box center [140, 108] width 37 height 12
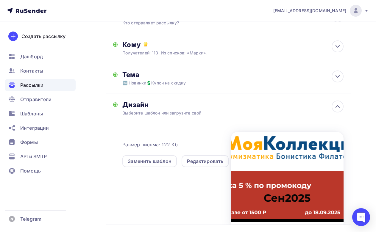
scroll to position [0, 0]
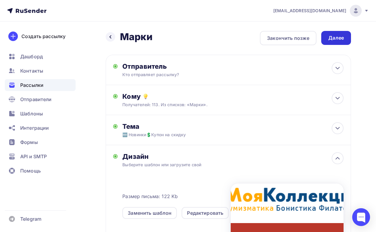
click at [340, 39] on div "Далее" at bounding box center [336, 38] width 15 height 7
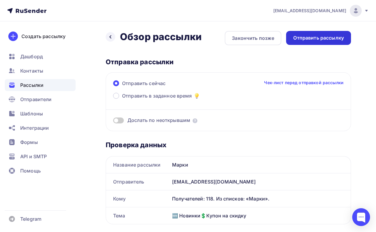
click at [323, 38] on div "Отправить рассылку" at bounding box center [318, 38] width 51 height 7
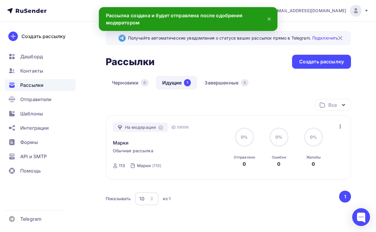
click at [269, 18] on icon at bounding box center [269, 18] width 7 height 7
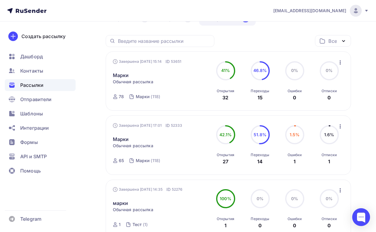
scroll to position [53, 0]
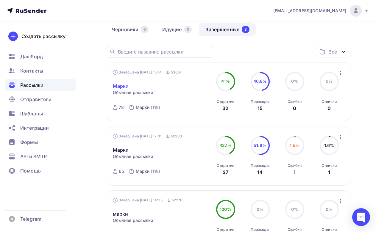
click at [122, 87] on link "Марки" at bounding box center [121, 86] width 16 height 7
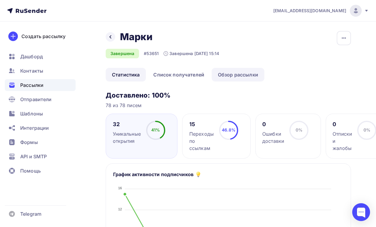
click at [236, 76] on link "Обзор рассылки" at bounding box center [238, 75] width 53 height 14
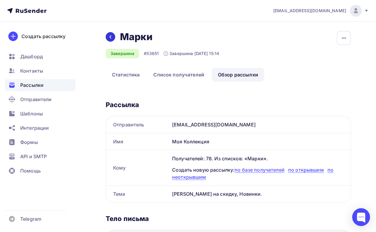
click at [108, 34] on div at bounding box center [111, 37] width 10 height 10
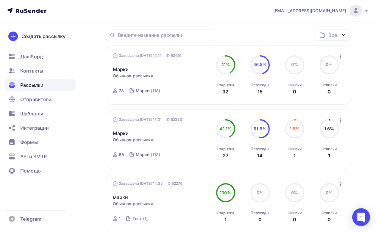
scroll to position [60, 0]
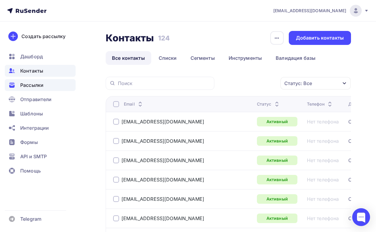
click at [38, 86] on span "Рассылки" at bounding box center [31, 85] width 23 height 7
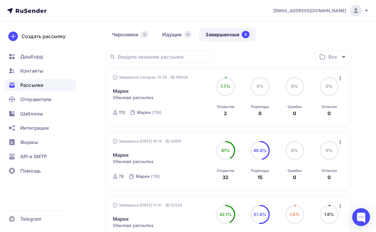
scroll to position [30, 0]
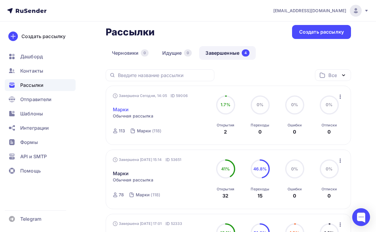
click at [126, 110] on link "Марки" at bounding box center [121, 109] width 16 height 7
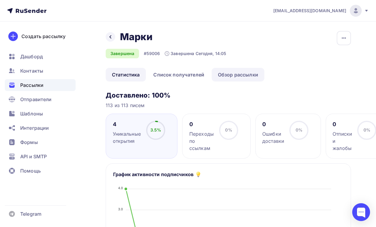
click at [245, 73] on link "Обзор рассылки" at bounding box center [238, 75] width 53 height 14
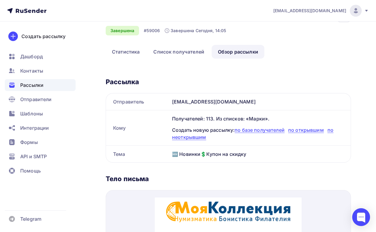
scroll to position [30, 0]
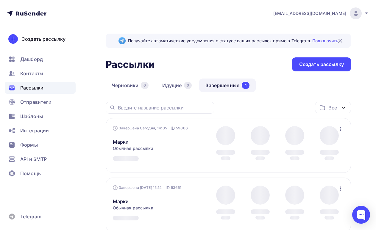
scroll to position [30, 0]
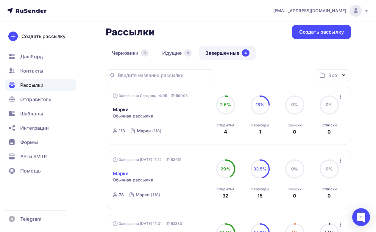
click at [127, 173] on link "Марки" at bounding box center [121, 173] width 16 height 7
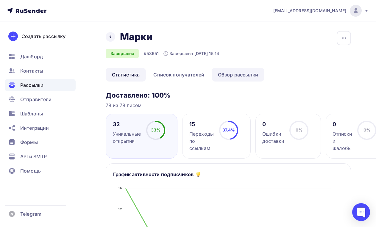
click at [237, 72] on link "Обзор рассылки" at bounding box center [238, 75] width 53 height 14
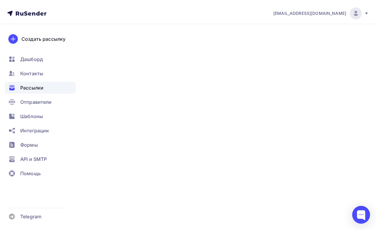
scroll to position [30, 0]
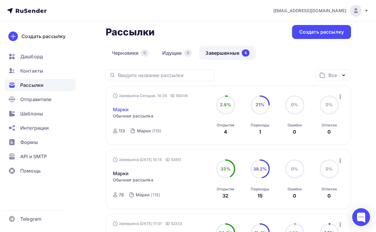
click at [125, 108] on link "Марки" at bounding box center [121, 109] width 16 height 7
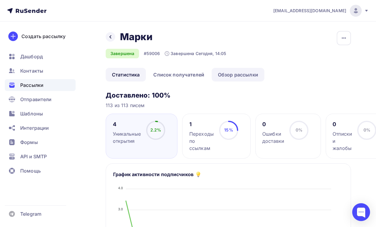
click at [238, 76] on link "Обзор рассылки" at bounding box center [238, 75] width 53 height 14
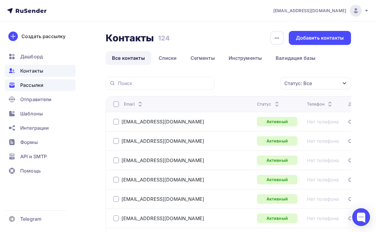
click at [31, 87] on span "Рассылки" at bounding box center [31, 85] width 23 height 7
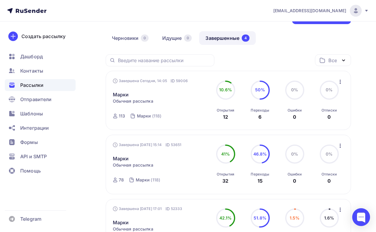
scroll to position [60, 0]
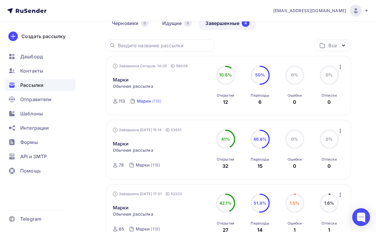
click at [139, 101] on div "Марки" at bounding box center [144, 101] width 14 height 6
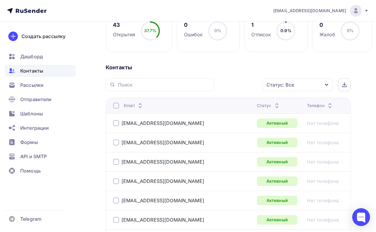
scroll to position [119, 0]
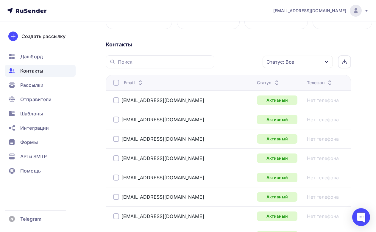
click at [257, 84] on div "Статус" at bounding box center [269, 83] width 24 height 6
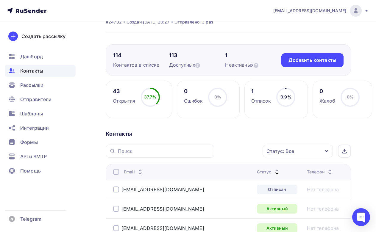
scroll to position [0, 0]
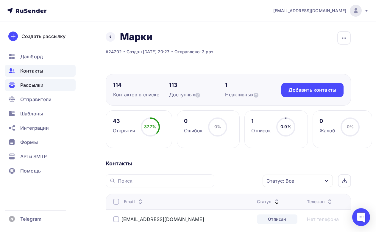
click at [35, 83] on span "Рассылки" at bounding box center [31, 85] width 23 height 7
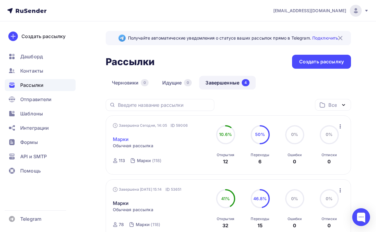
click at [118, 139] on link "Марки" at bounding box center [121, 139] width 16 height 7
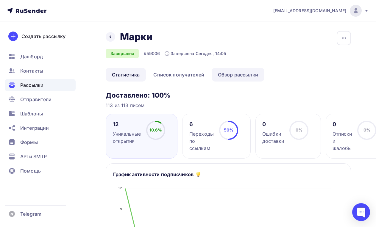
click at [229, 73] on link "Обзор рассылки" at bounding box center [238, 75] width 53 height 14
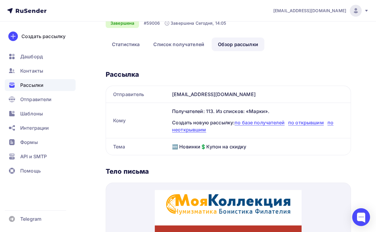
scroll to position [30, 0]
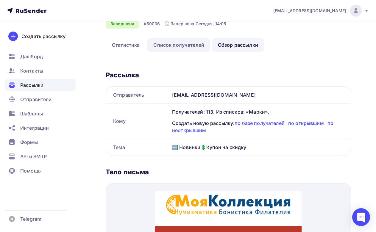
click at [173, 43] on link "Список получателей" at bounding box center [178, 45] width 63 height 14
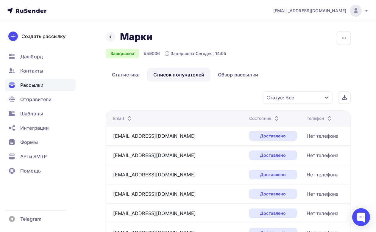
click at [249, 121] on div "Состояние" at bounding box center [264, 119] width 31 height 6
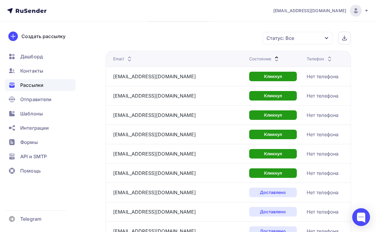
scroll to position [89, 0]
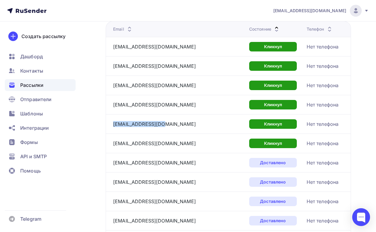
drag, startPoint x: 161, startPoint y: 125, endPoint x: 112, endPoint y: 125, distance: 49.2
click at [112, 125] on td "[EMAIL_ADDRESS][DOMAIN_NAME]" at bounding box center [176, 123] width 141 height 19
copy link "[EMAIL_ADDRESS][DOMAIN_NAME]"
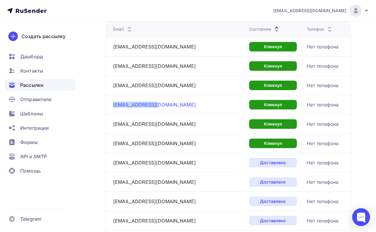
drag, startPoint x: 162, startPoint y: 105, endPoint x: 114, endPoint y: 105, distance: 48.6
click at [114, 105] on div "[EMAIL_ADDRESS][DOMAIN_NAME]" at bounding box center [178, 105] width 131 height 10
copy link "[EMAIL_ADDRESS][DOMAIN_NAME]"
click at [171, 86] on div "[EMAIL_ADDRESS][DOMAIN_NAME]" at bounding box center [178, 86] width 131 height 10
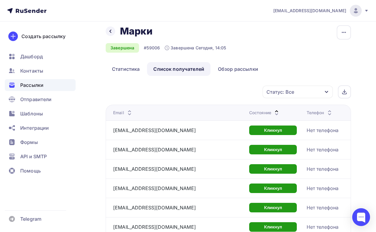
scroll to position [0, 0]
